Goal: Navigation & Orientation: Find specific page/section

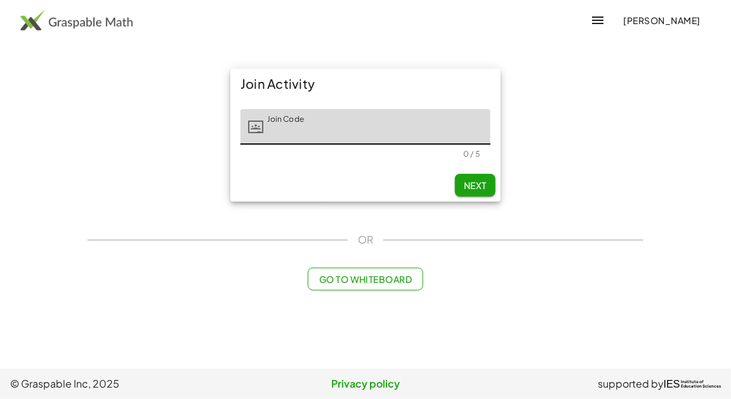
click at [590, 22] on icon "button" at bounding box center [597, 20] width 15 height 15
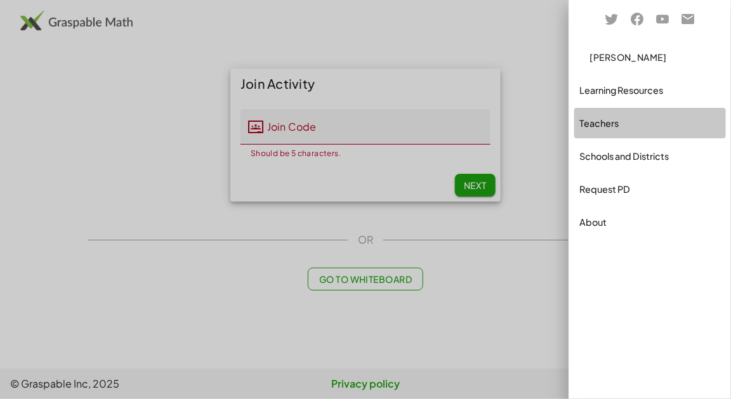
click at [621, 119] on div "Teachers" at bounding box center [651, 123] width 142 height 15
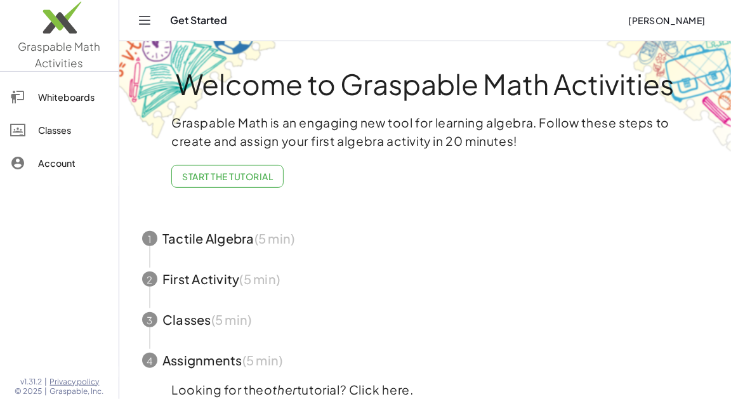
click at [44, 125] on div "Classes" at bounding box center [73, 130] width 70 height 15
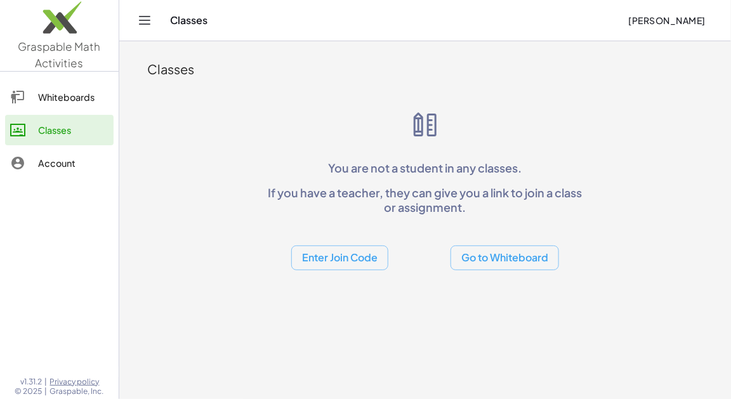
click at [83, 157] on div "Account" at bounding box center [73, 163] width 70 height 15
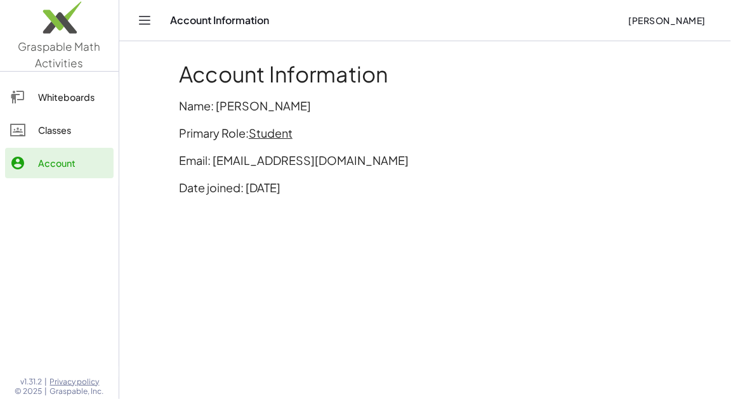
click at [90, 102] on div "Whiteboards" at bounding box center [73, 97] width 70 height 15
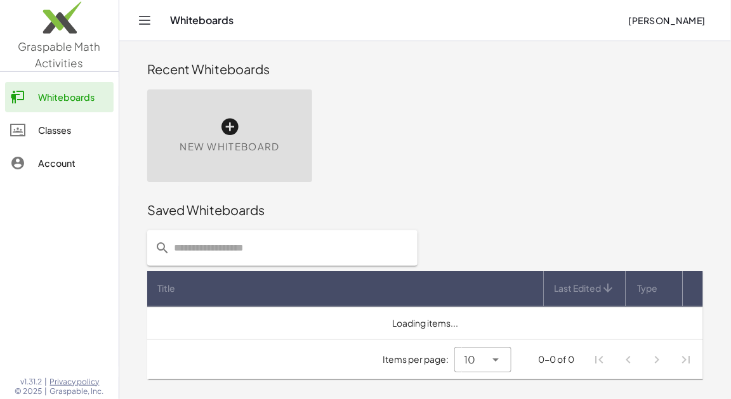
click at [82, 127] on div "Classes" at bounding box center [73, 130] width 70 height 15
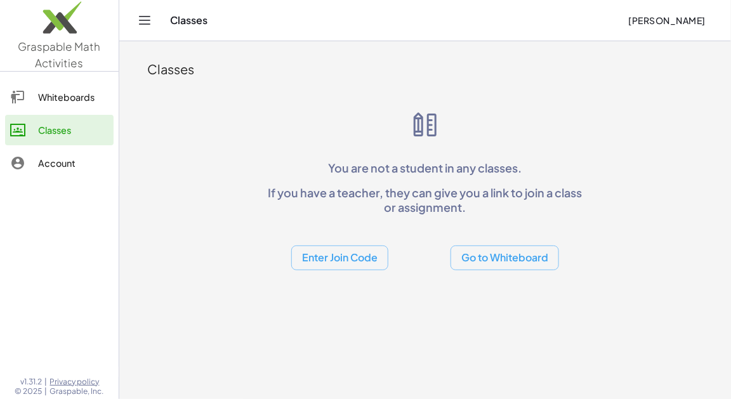
click at [80, 98] on div "Whiteboards" at bounding box center [73, 97] width 70 height 15
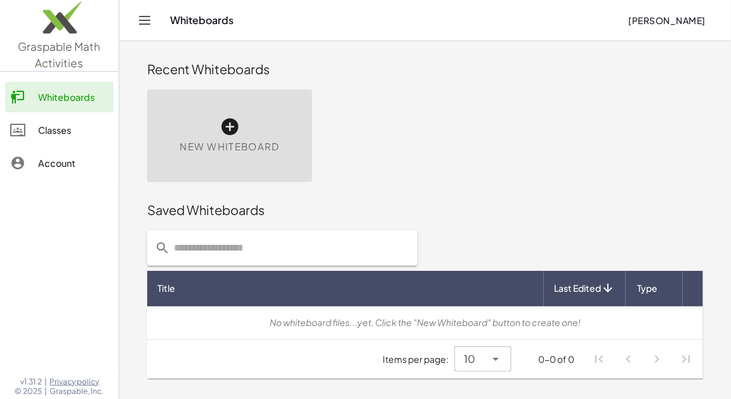
click at [67, 142] on link "Classes" at bounding box center [59, 130] width 109 height 30
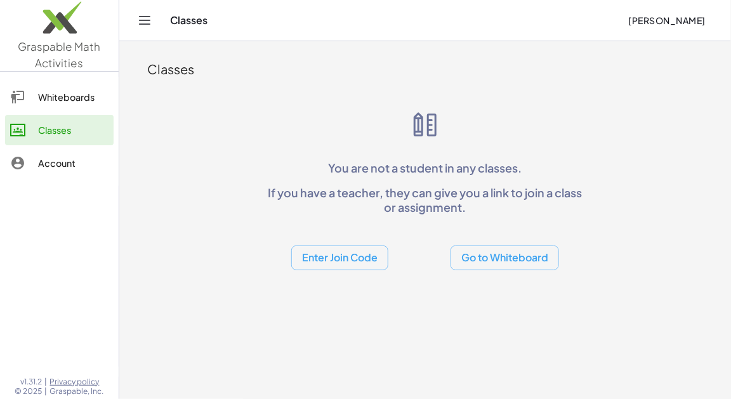
click at [538, 262] on button "Go to Whiteboard" at bounding box center [505, 258] width 109 height 25
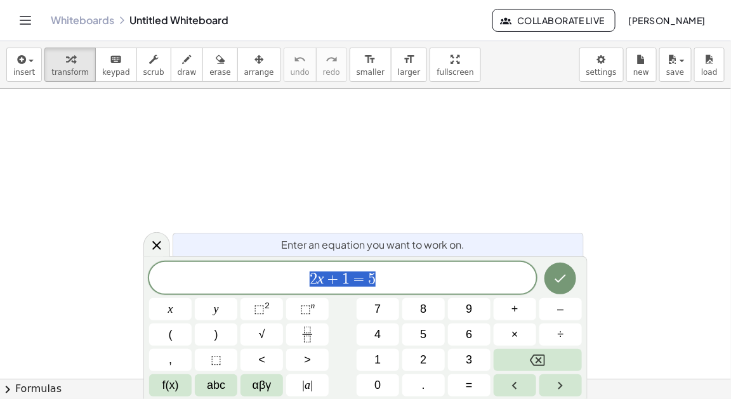
click at [11, 19] on header "Whiteboards Untitled Whiteboard Collaborate Live [PERSON_NAME]" at bounding box center [365, 20] width 731 height 41
click at [25, 25] on icon "Toggle navigation" at bounding box center [25, 20] width 15 height 15
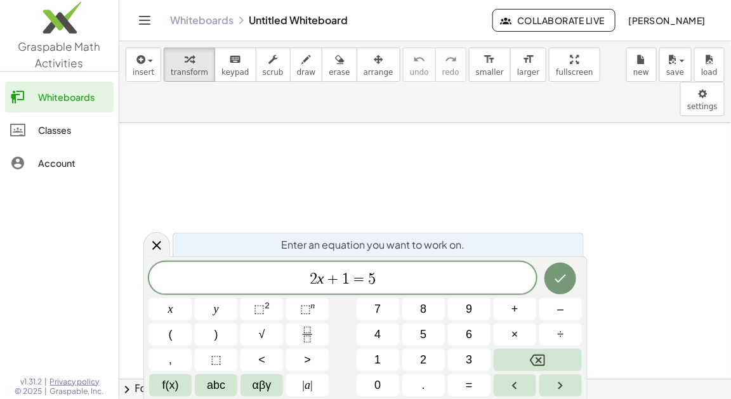
click at [36, 121] on link "Classes" at bounding box center [59, 130] width 109 height 30
